Goal: Task Accomplishment & Management: Complete application form

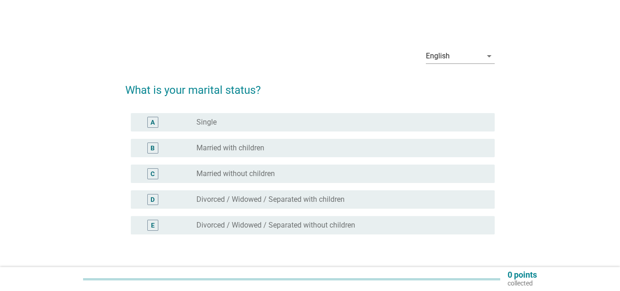
click at [310, 147] on div "radio_button_unchecked Married with children" at bounding box center [338, 147] width 284 height 9
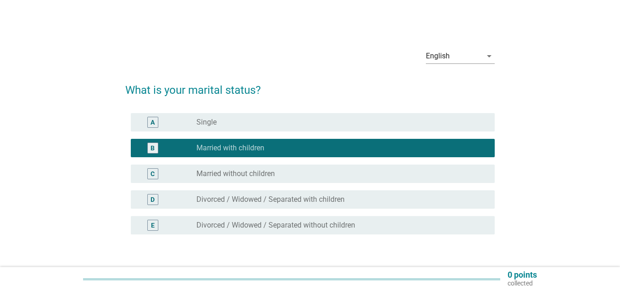
scroll to position [64, 0]
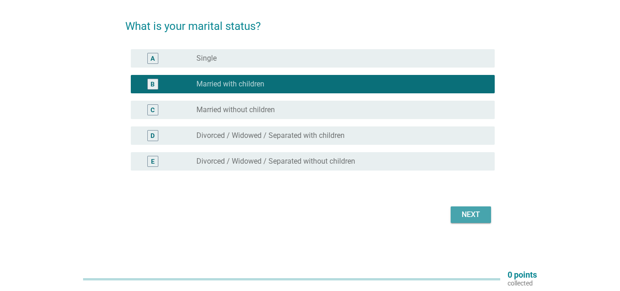
click at [481, 208] on button "Next" at bounding box center [471, 214] width 40 height 17
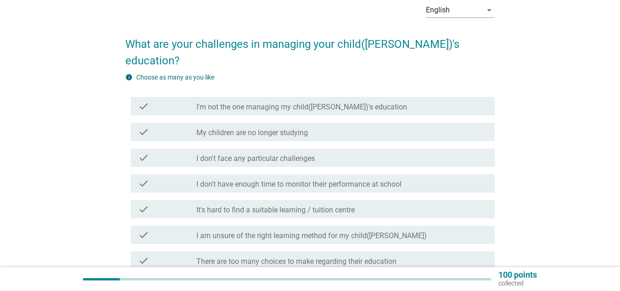
scroll to position [92, 0]
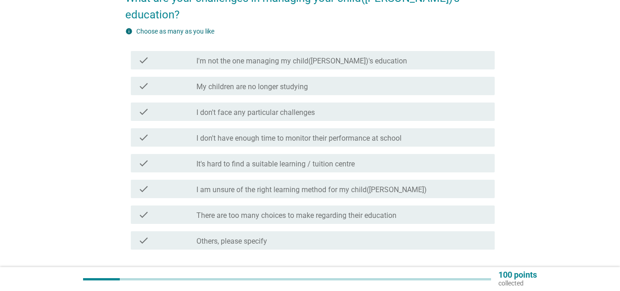
click at [360, 157] on div "check_box_outline_blank It's hard to find a suitable learning / tuition centre" at bounding box center [341, 162] width 291 height 11
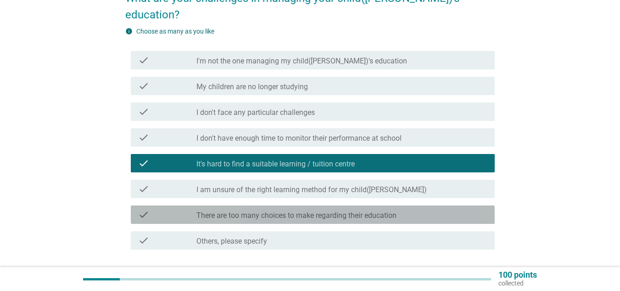
click at [349, 206] on div "check check_box_outline_blank There are too many choices to make regarding thei…" at bounding box center [313, 214] width 364 height 18
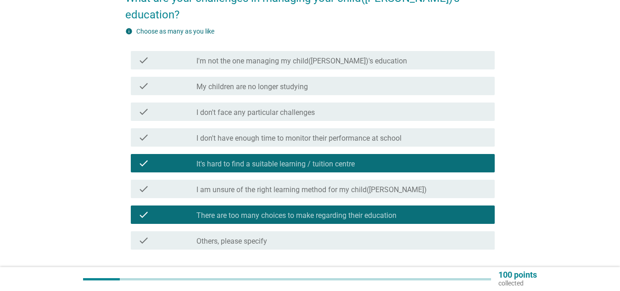
click at [461, 277] on div "Next" at bounding box center [471, 282] width 26 height 11
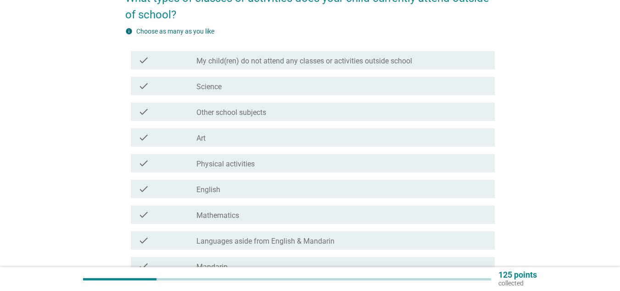
scroll to position [0, 0]
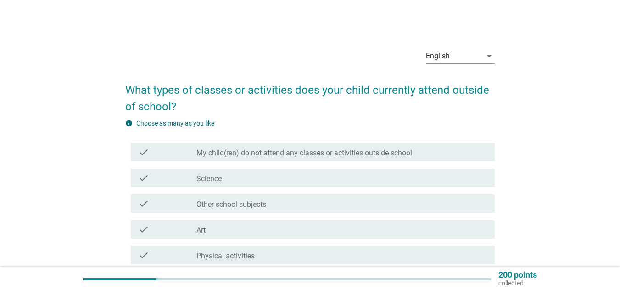
click at [315, 182] on div "check_box_outline_blank Science" at bounding box center [341, 177] width 291 height 11
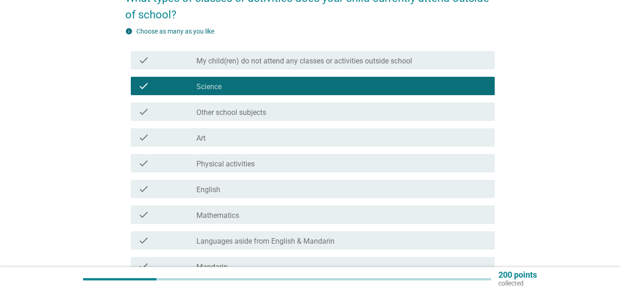
click at [296, 157] on div "check_box_outline_blank Physical activities" at bounding box center [341, 162] width 291 height 11
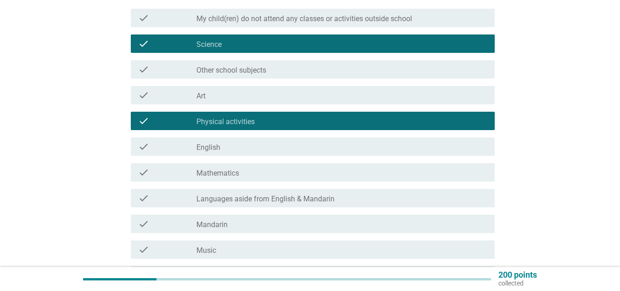
scroll to position [184, 0]
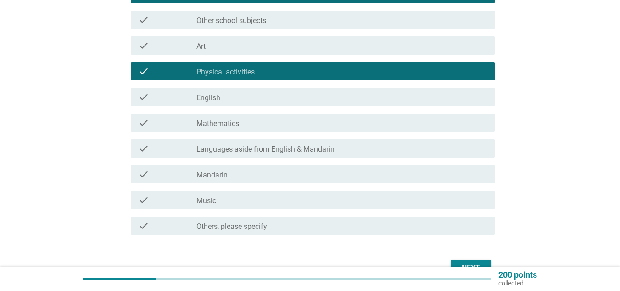
click at [275, 129] on div "check check_box_outline_blank Mathematics" at bounding box center [313, 122] width 364 height 18
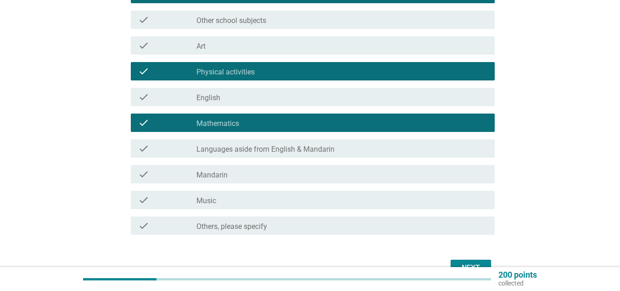
click at [296, 178] on div "check_box_outline_blank Mandarin" at bounding box center [341, 173] width 291 height 11
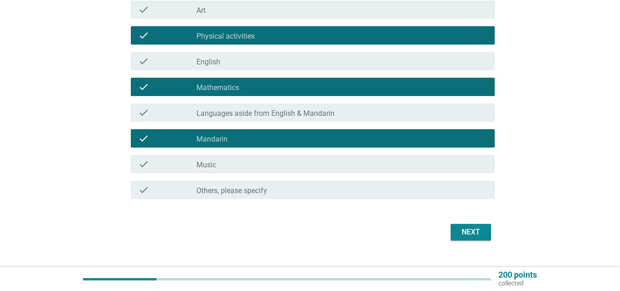
scroll to position [229, 0]
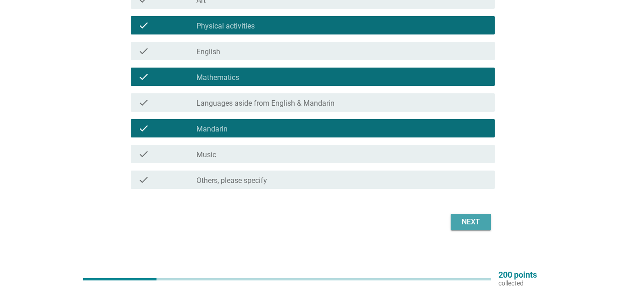
click at [468, 219] on div "Next" at bounding box center [471, 221] width 26 height 11
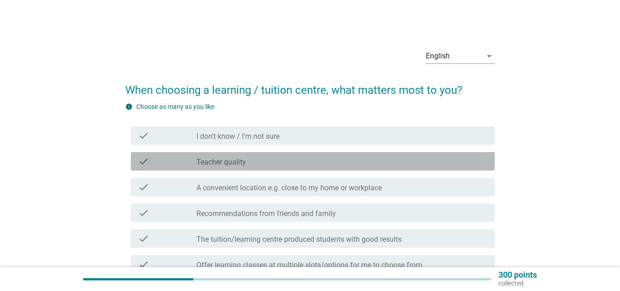
click at [322, 165] on div "check_box_outline_blank Teacher quality" at bounding box center [341, 161] width 291 height 11
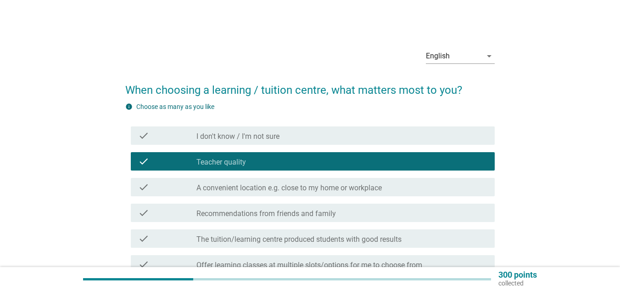
scroll to position [46, 0]
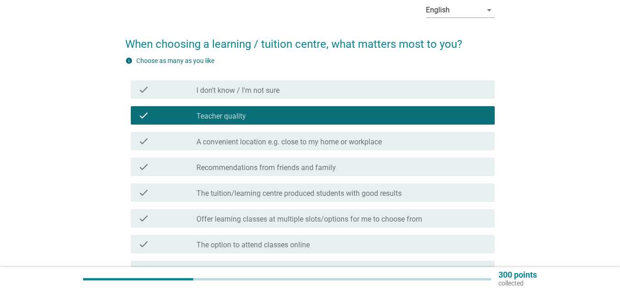
click at [364, 122] on div "check check_box_outline_blank Teacher quality" at bounding box center [313, 115] width 364 height 18
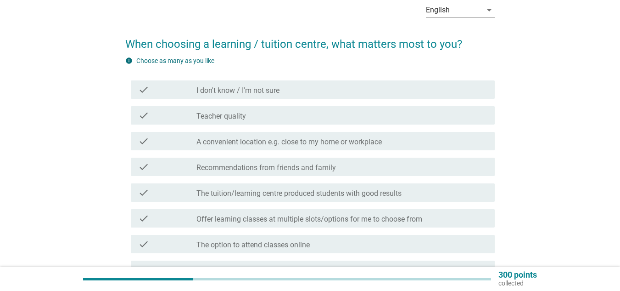
click at [359, 145] on label "A convenient location e.g. close to my home or workplace" at bounding box center [288, 141] width 185 height 9
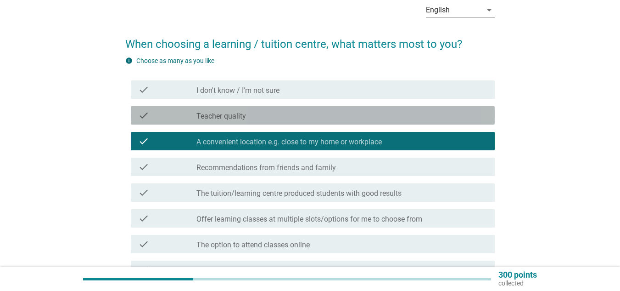
click at [364, 117] on div "check_box_outline_blank Teacher quality" at bounding box center [341, 115] width 291 height 11
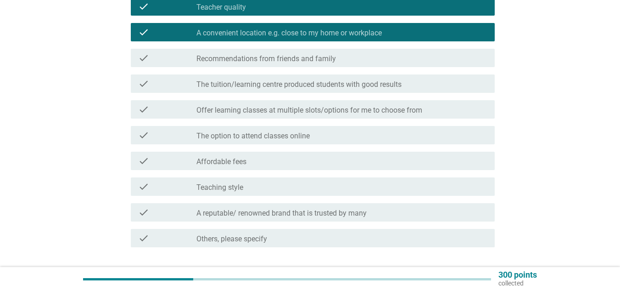
scroll to position [184, 0]
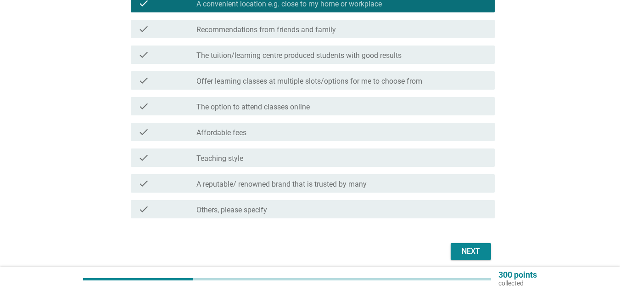
click at [285, 153] on div "check_box_outline_blank Teaching style" at bounding box center [341, 157] width 291 height 11
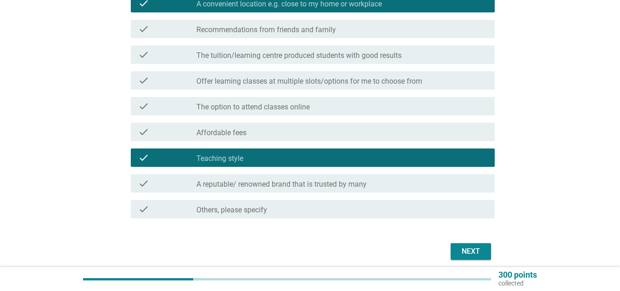
click at [467, 253] on div "Next" at bounding box center [471, 251] width 26 height 11
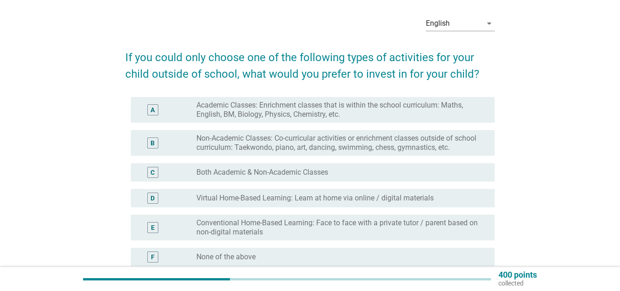
scroll to position [46, 0]
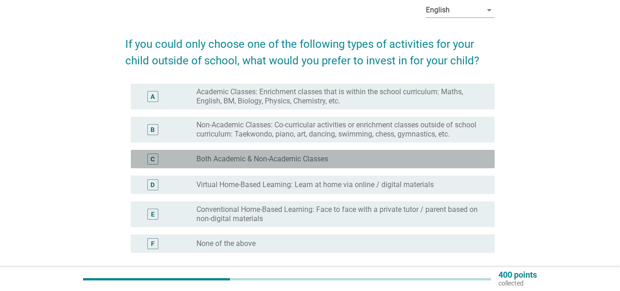
click at [288, 155] on label "Both Academic & Non-Academic Classes" at bounding box center [262, 158] width 132 height 9
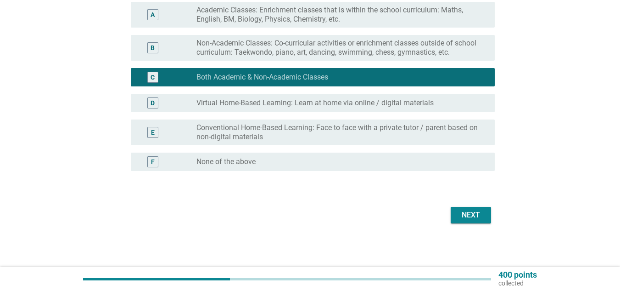
scroll to position [128, 0]
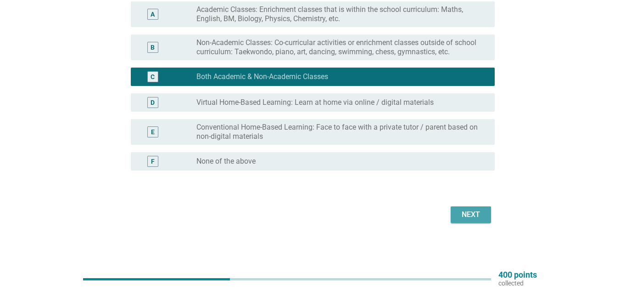
click at [471, 214] on div "Next" at bounding box center [471, 214] width 26 height 11
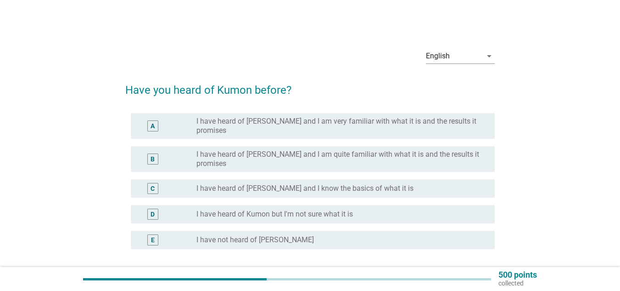
click at [343, 183] on div "radio_button_unchecked I have heard of [PERSON_NAME] and I know the basics of w…" at bounding box center [341, 188] width 291 height 11
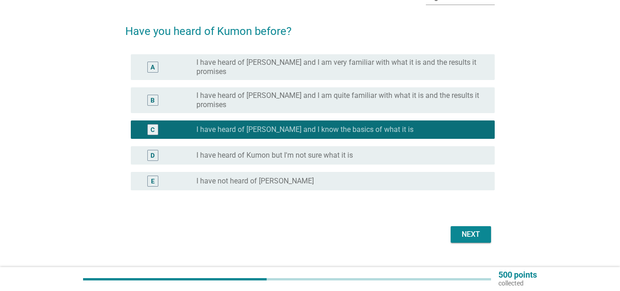
scroll to position [64, 0]
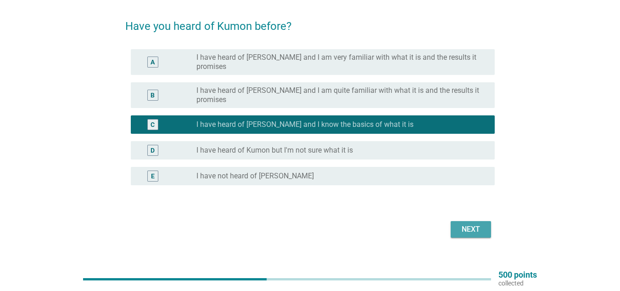
click at [480, 224] on div "Next" at bounding box center [471, 229] width 26 height 11
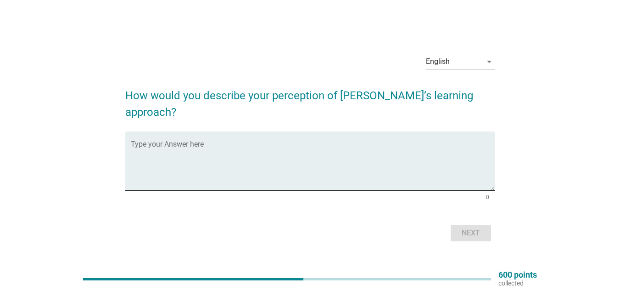
drag, startPoint x: 231, startPoint y: 122, endPoint x: 232, endPoint y: 129, distance: 7.4
click at [231, 123] on form "How would you describe your perception of [PERSON_NAME]’s learning approach? Ty…" at bounding box center [309, 161] width 369 height 166
click at [232, 132] on div "Type your Answer here" at bounding box center [313, 160] width 364 height 59
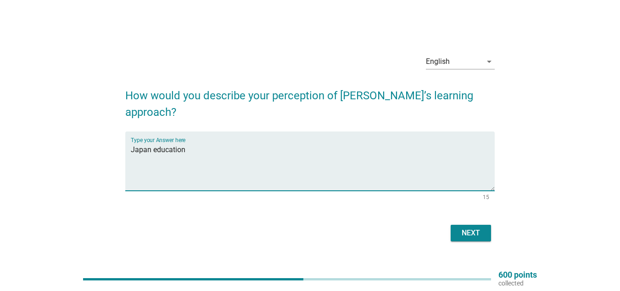
type textarea "Japan education"
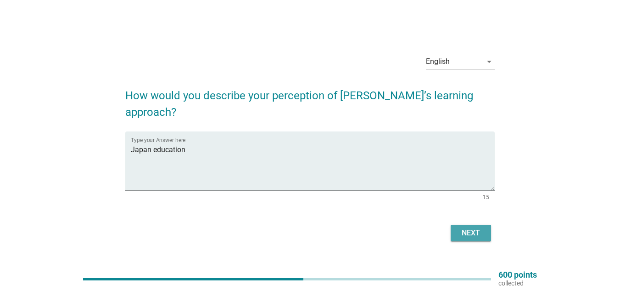
click at [474, 227] on div "Next" at bounding box center [471, 232] width 26 height 11
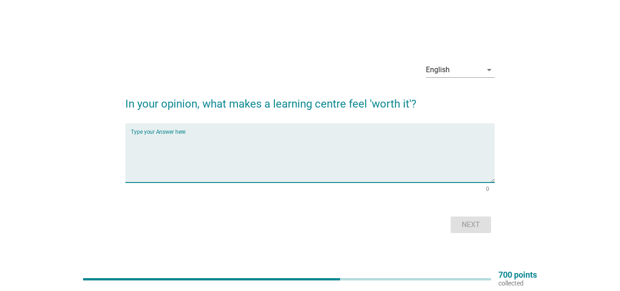
click at [306, 158] on textarea "Type your Answer here" at bounding box center [313, 158] width 364 height 48
drag, startPoint x: 306, startPoint y: 158, endPoint x: 124, endPoint y: 140, distance: 182.2
click at [125, 140] on div "English arrow_drop_down In your opinion, what makes a learning centre feel 'wor…" at bounding box center [310, 145] width 384 height 195
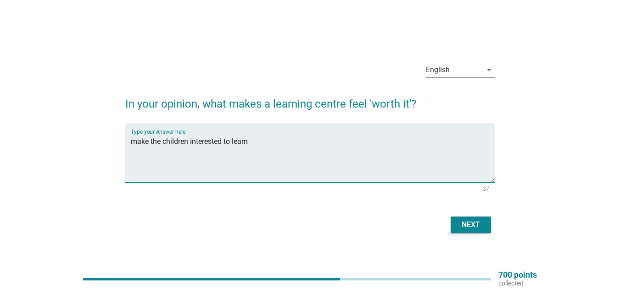
type textarea "make the children interested to learn"
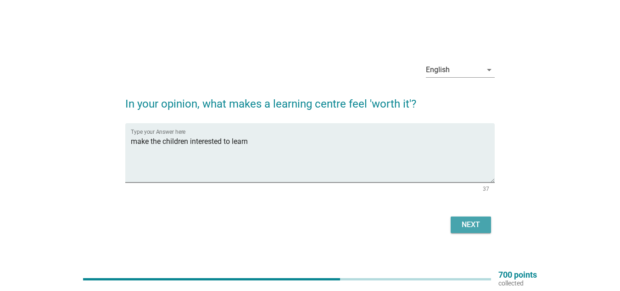
click at [460, 224] on div "Next" at bounding box center [471, 224] width 26 height 11
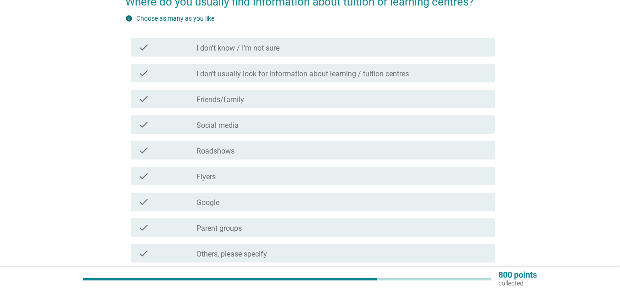
scroll to position [92, 0]
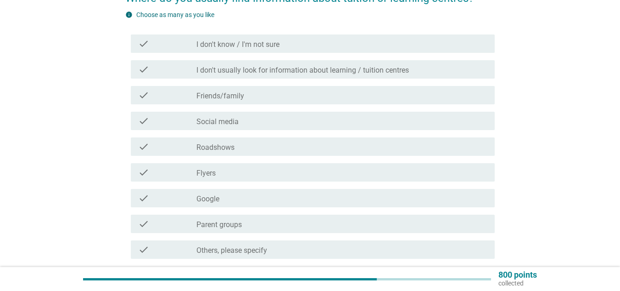
click at [256, 126] on div "check check_box_outline_blank Social media" at bounding box center [313, 121] width 364 height 18
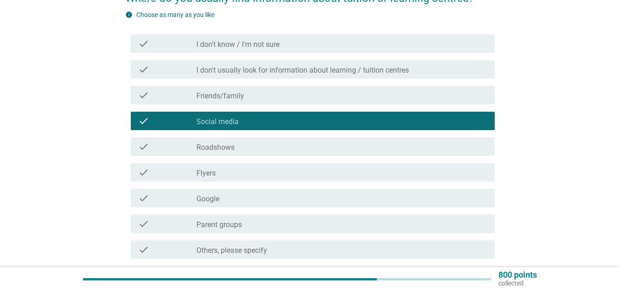
click at [247, 230] on div "check check_box_outline_blank Parent groups" at bounding box center [313, 223] width 364 height 18
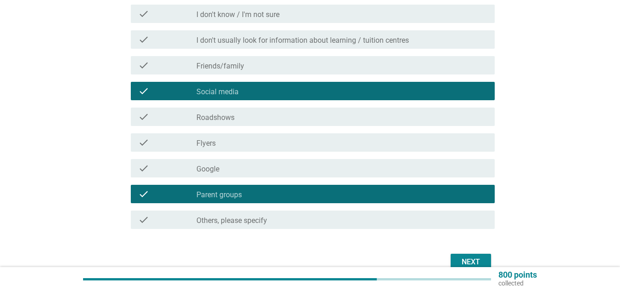
scroll to position [138, 0]
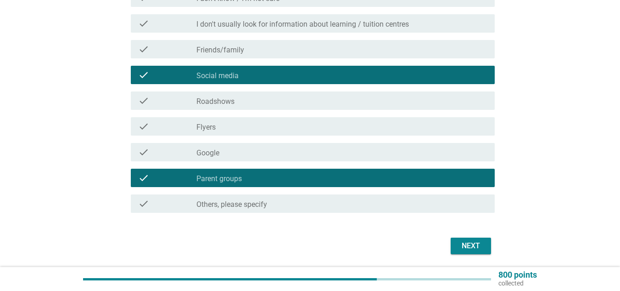
click at [312, 47] on div "check_box_outline_blank Friends/family" at bounding box center [341, 49] width 291 height 11
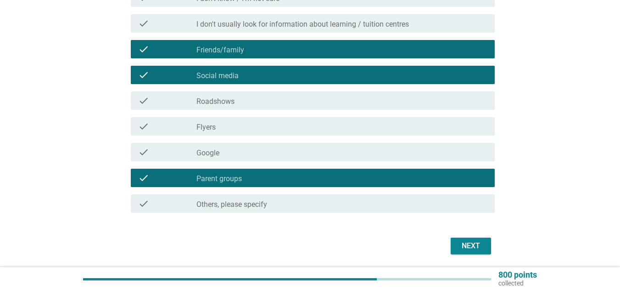
click at [454, 234] on form "Where do you usually find information about tuition or learning centres? info C…" at bounding box center [309, 96] width 369 height 322
click at [467, 246] on div "Next" at bounding box center [471, 245] width 26 height 11
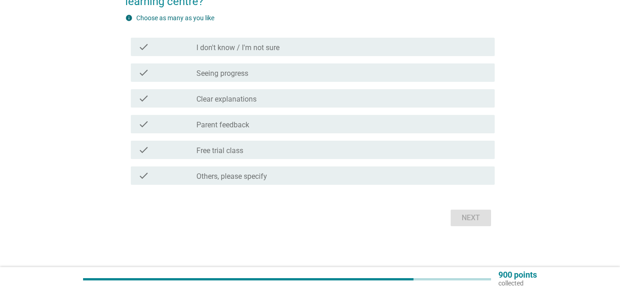
scroll to position [108, 0]
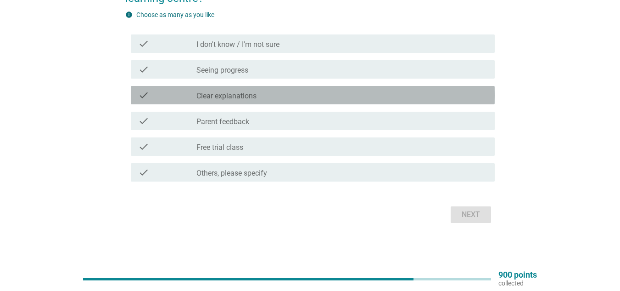
click at [212, 95] on label "Clear explanations" at bounding box center [226, 95] width 60 height 9
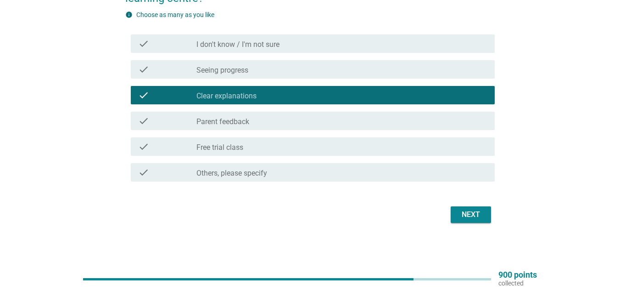
click at [254, 76] on div "check check_box_outline_blank Seeing progress" at bounding box center [313, 69] width 364 height 18
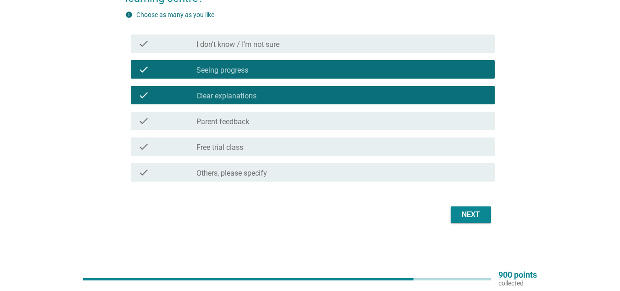
click at [468, 215] on div "Next" at bounding box center [471, 214] width 26 height 11
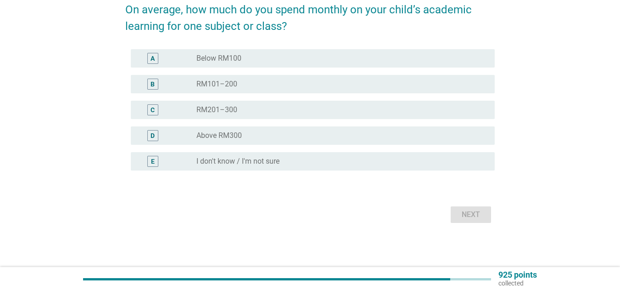
scroll to position [0, 0]
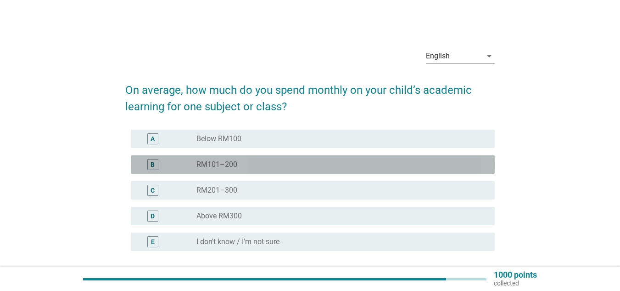
click at [262, 162] on div "radio_button_unchecked RM101–200" at bounding box center [338, 164] width 284 height 9
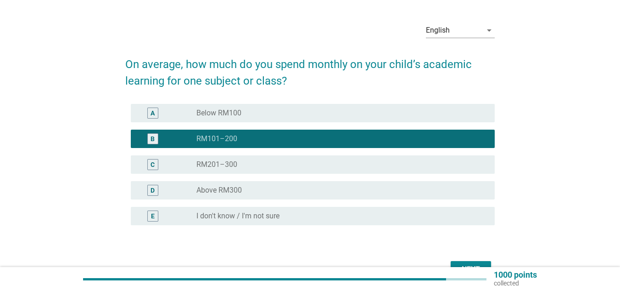
scroll to position [46, 0]
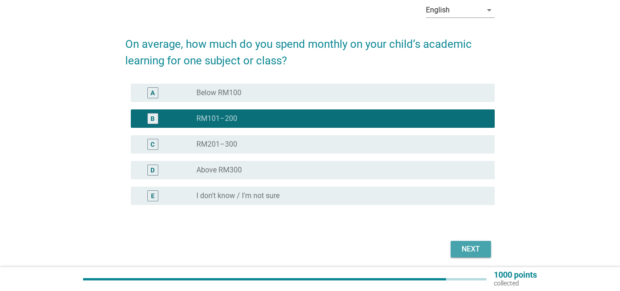
click at [464, 245] on div "Next" at bounding box center [471, 248] width 26 height 11
